Goal: Transaction & Acquisition: Purchase product/service

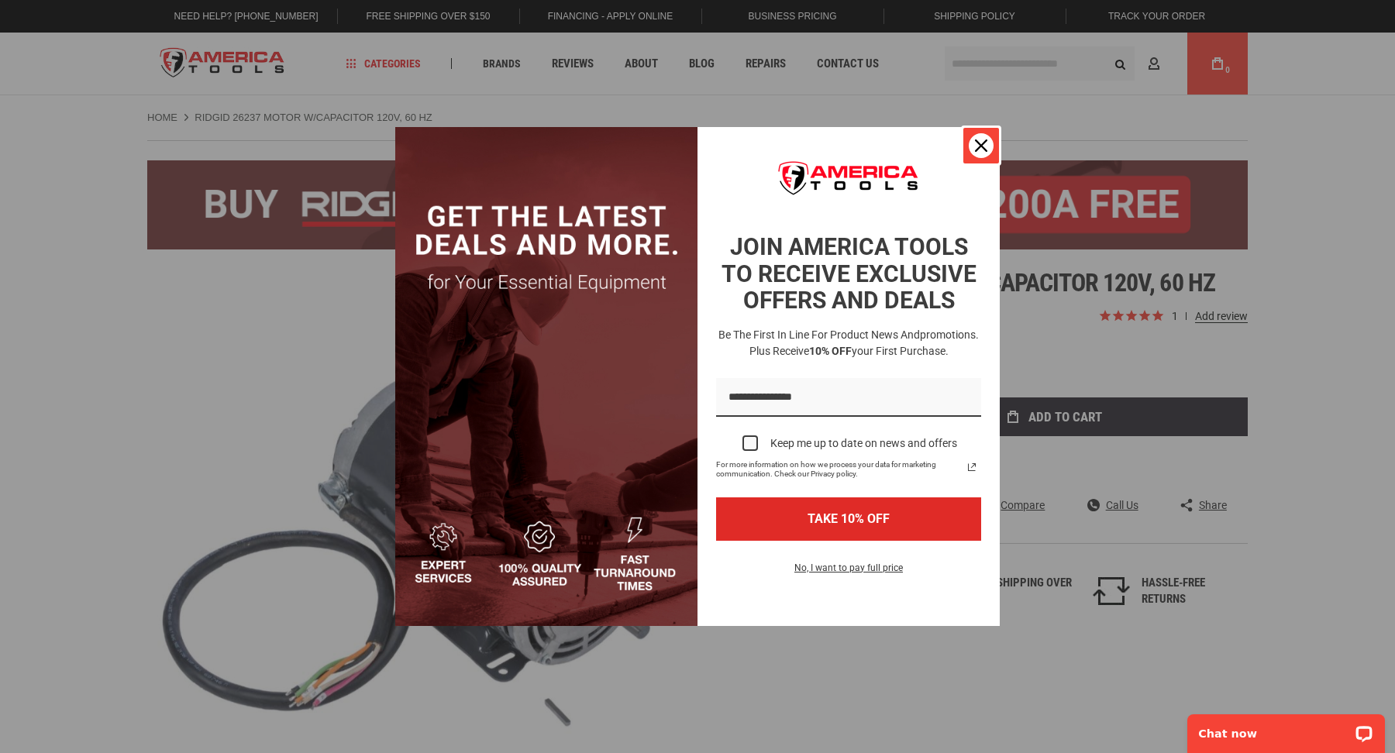
click at [983, 140] on icon "close icon" at bounding box center [981, 146] width 12 height 12
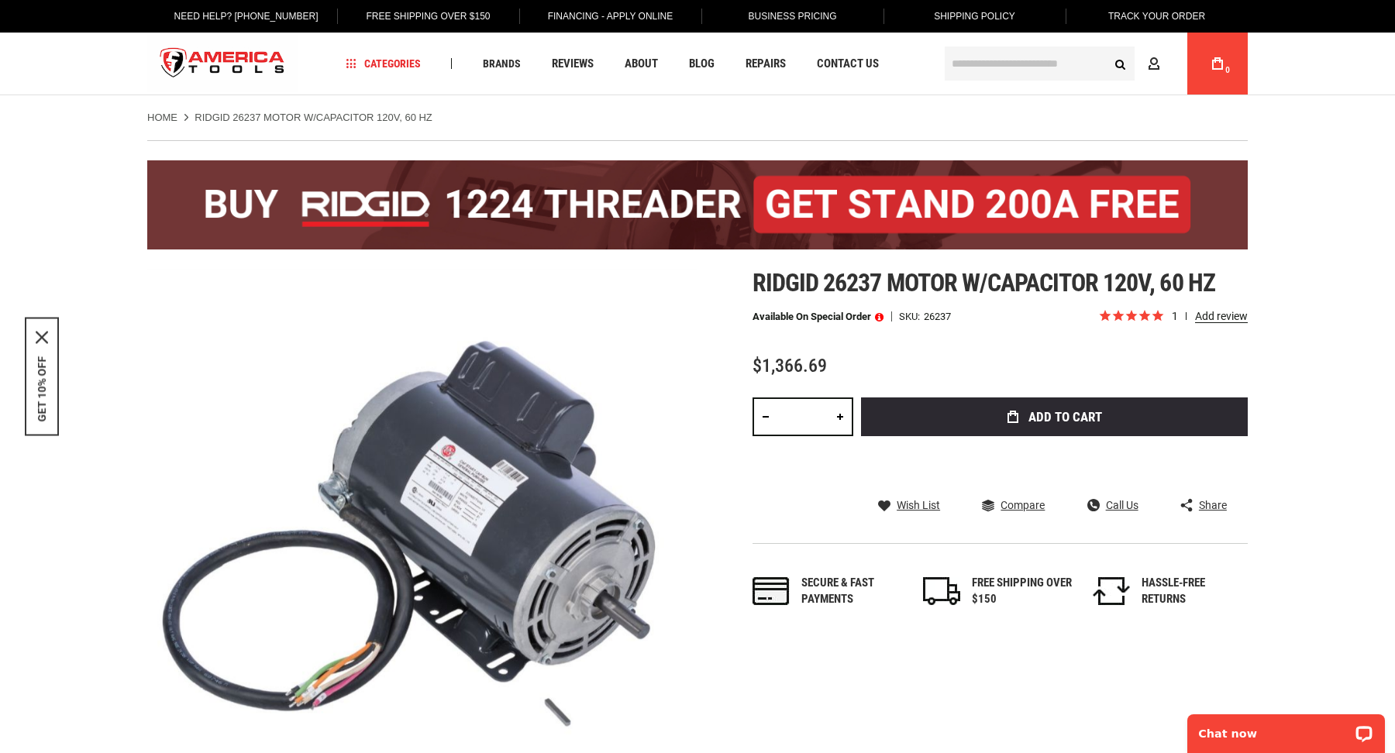
click at [966, 68] on input "text" at bounding box center [1040, 64] width 190 height 34
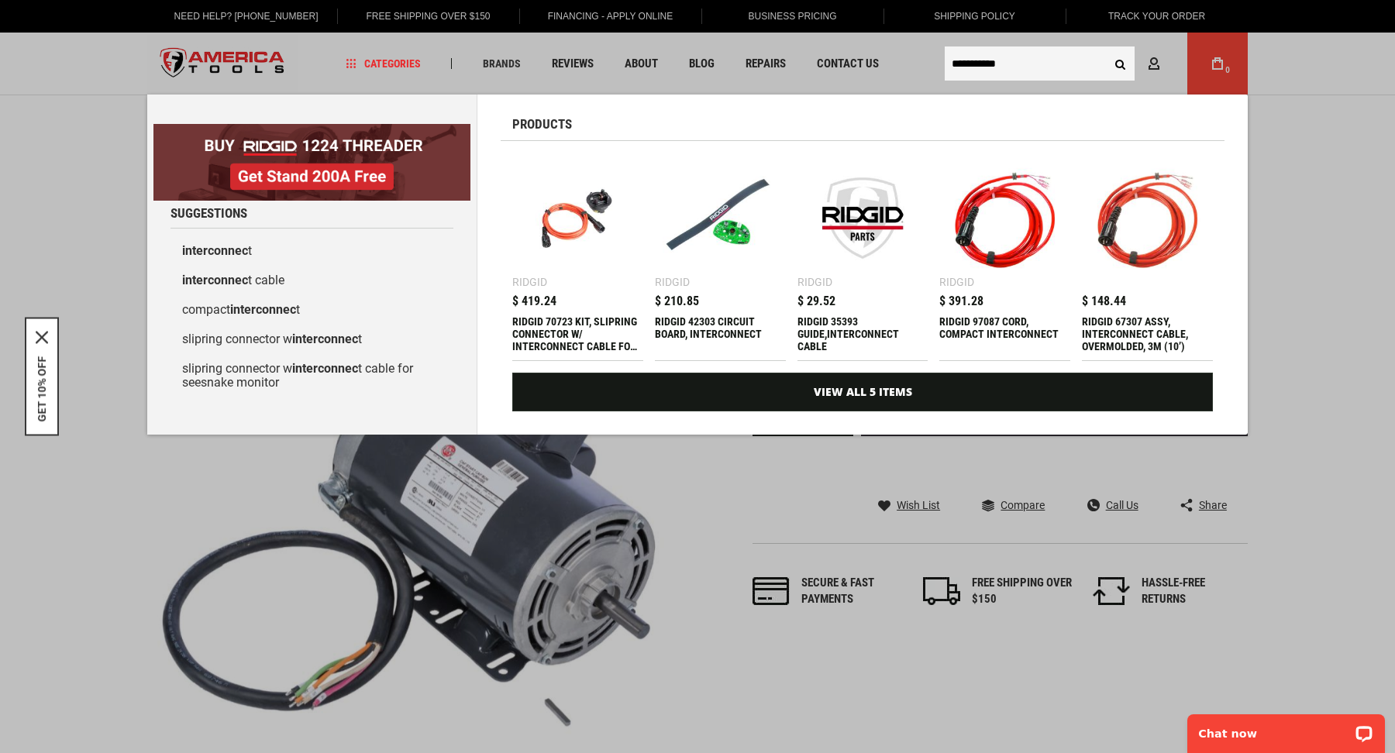
type input "**********"
click at [582, 333] on div "RIDGID 70723 KIT, SLIPRING CONNECTOR W/ INTERCONNECT CABLE FOR SEESNAKE MONITOR" at bounding box center [577, 333] width 131 height 37
